Goal: Find specific page/section: Find specific page/section

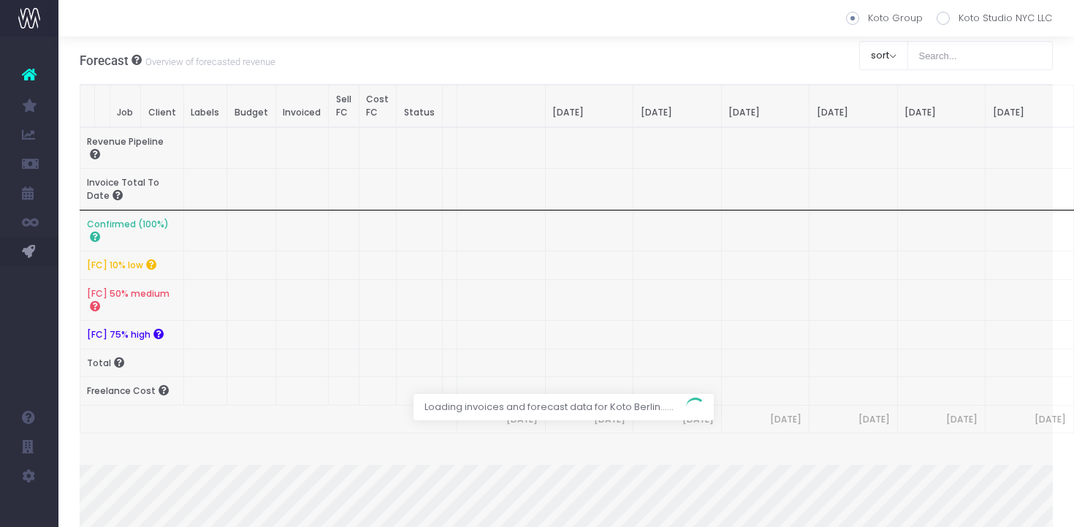
click at [950, 19] on span at bounding box center [942, 18] width 13 height 13
click at [958, 19] on input "Koto Studio NYC LLC" at bounding box center [962, 15] width 9 height 9
radio input "true"
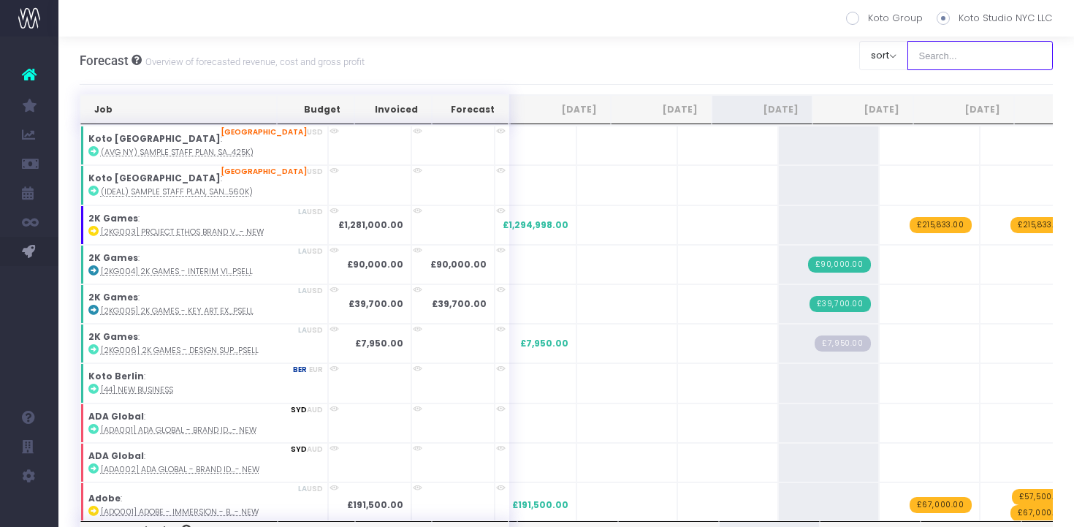
click at [967, 52] on input "text" at bounding box center [980, 55] width 146 height 29
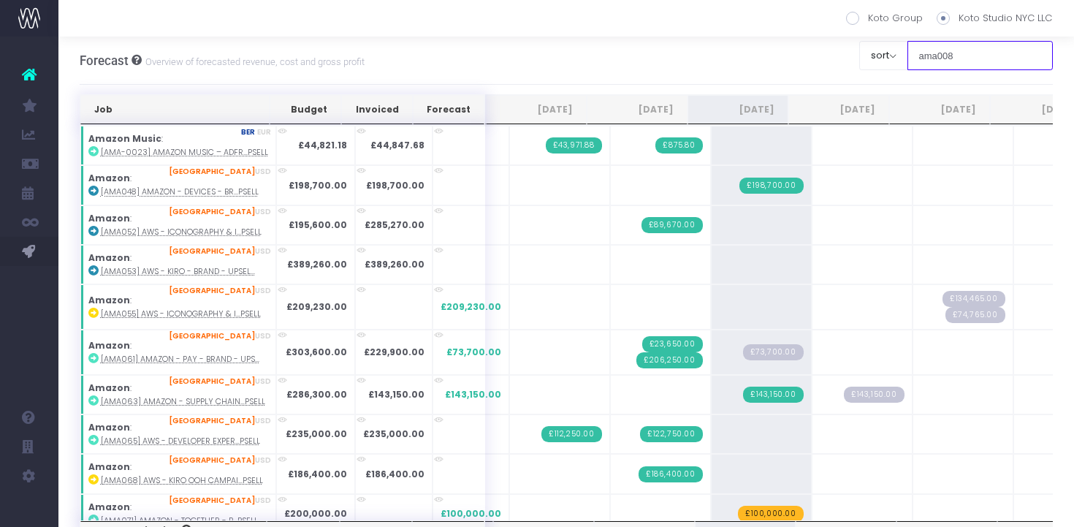
type input "ama008"
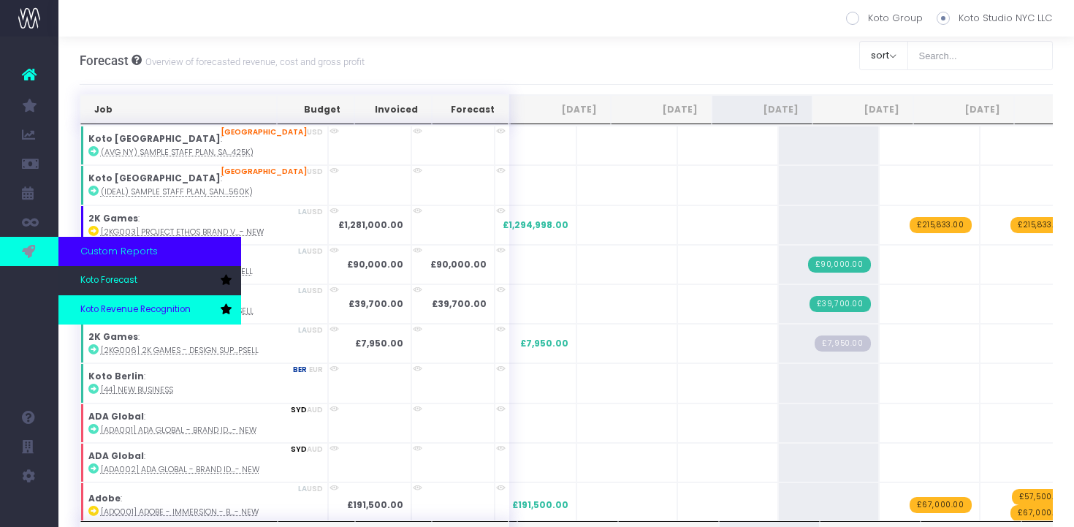
click at [109, 307] on span "Koto Revenue Recognition" at bounding box center [135, 309] width 110 height 13
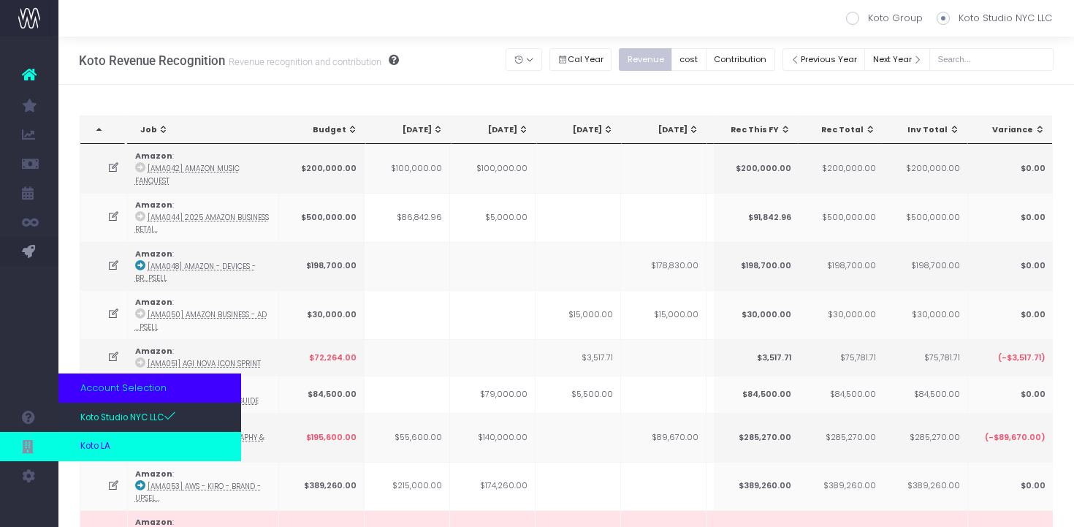
click at [108, 442] on span "Koto LA" at bounding box center [95, 446] width 30 height 13
